Goal: Find specific page/section: Find specific page/section

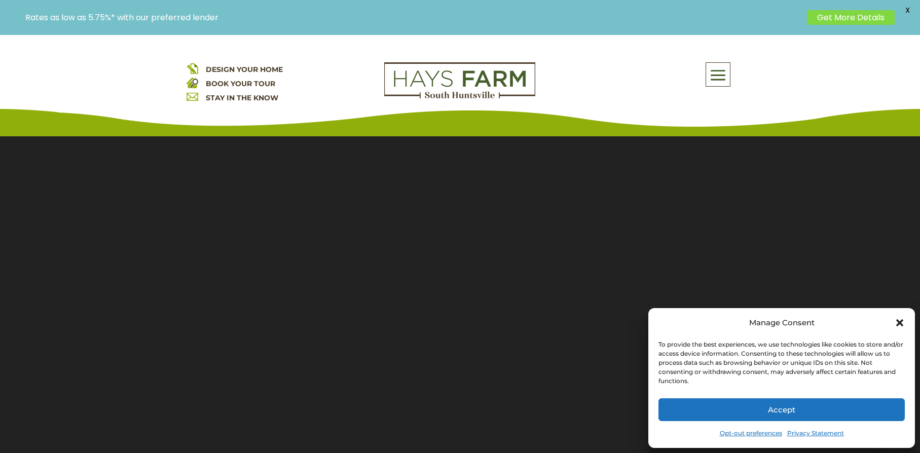
click at [899, 322] on icon "Close dialog" at bounding box center [899, 322] width 7 height 7
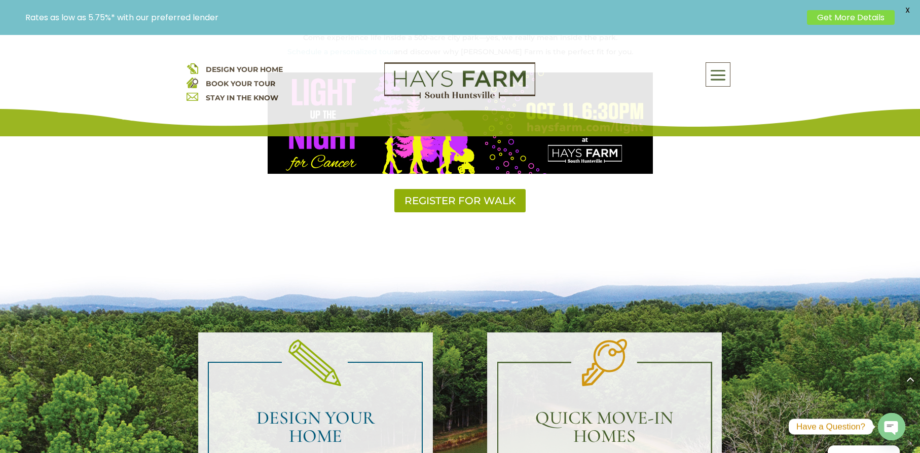
scroll to position [811, 0]
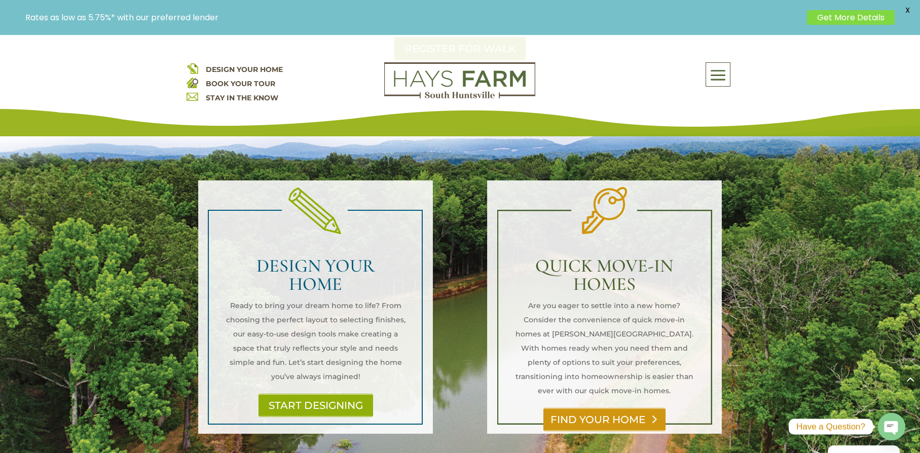
click at [592, 408] on link "FIND YOUR HOME" at bounding box center [605, 419] width 122 height 23
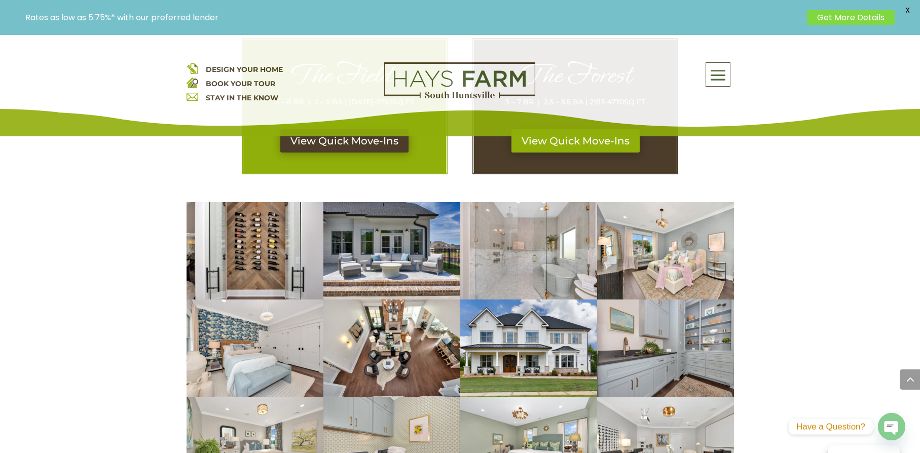
scroll to position [456, 0]
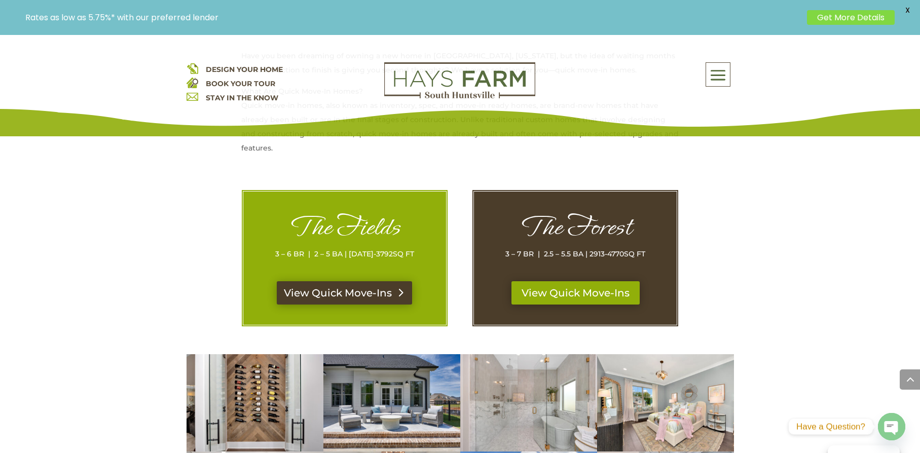
click at [347, 296] on link "View Quick Move-Ins" at bounding box center [344, 292] width 135 height 23
click at [576, 294] on link "View Quick Move-Ins" at bounding box center [575, 292] width 135 height 23
